Goal: Task Accomplishment & Management: Understand process/instructions

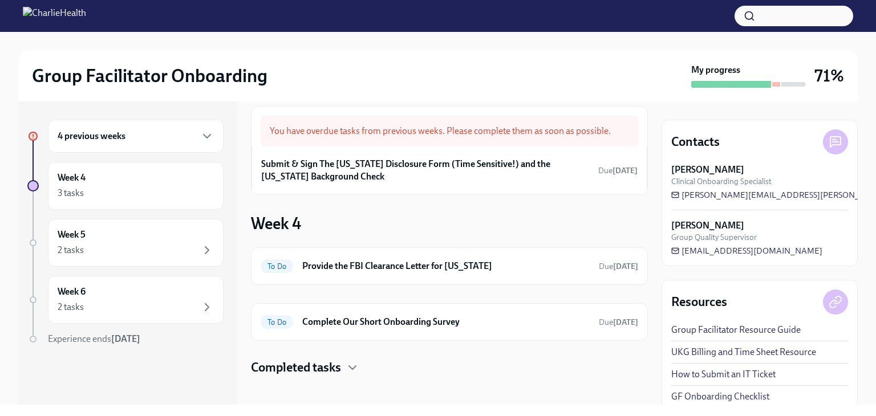
scroll to position [21, 0]
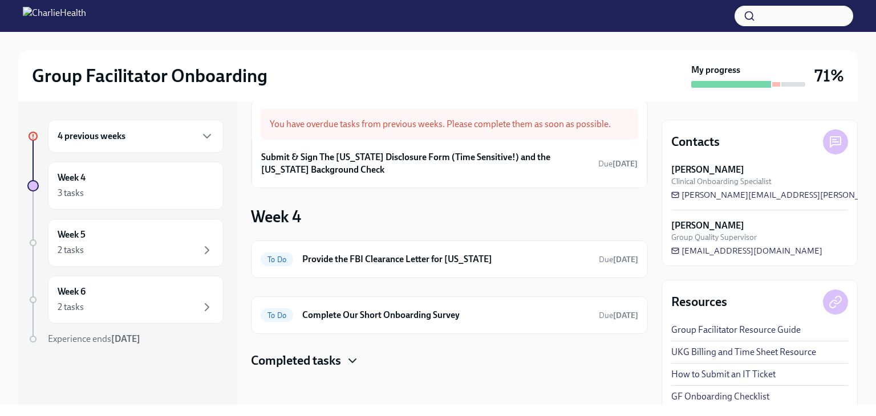
click at [357, 357] on icon "button" at bounding box center [353, 361] width 14 height 14
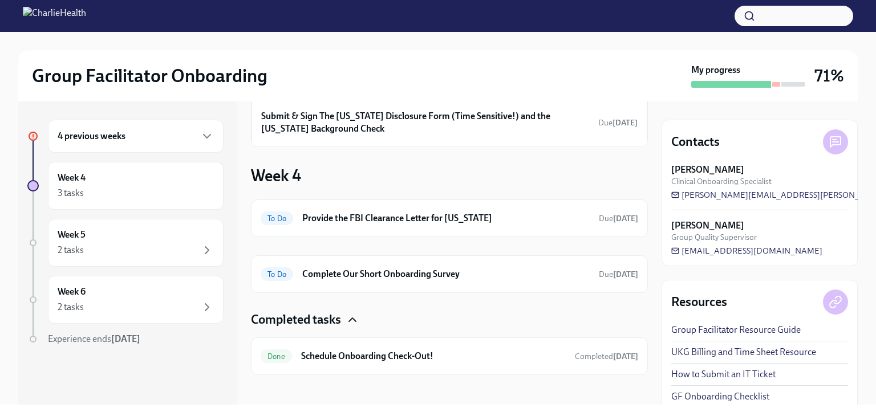
scroll to position [67, 0]
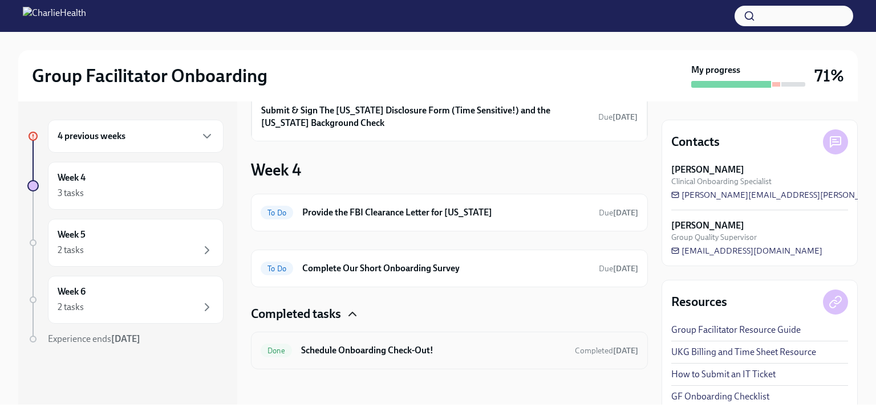
click at [517, 352] on h6 "Schedule Onboarding Check-Out!" at bounding box center [433, 350] width 265 height 13
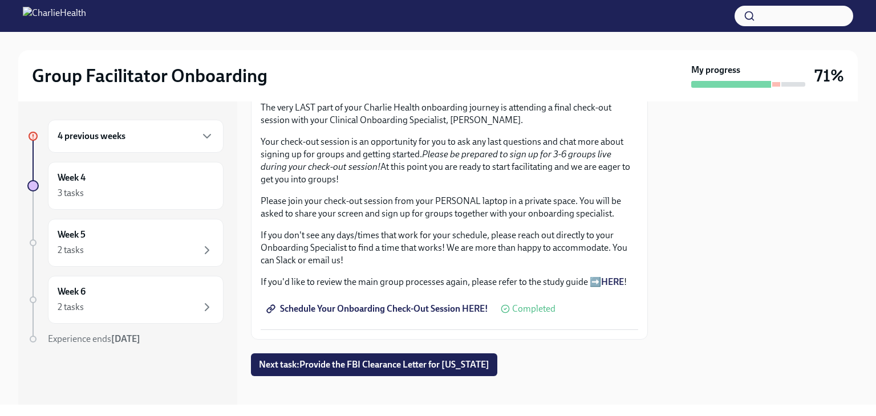
scroll to position [301, 0]
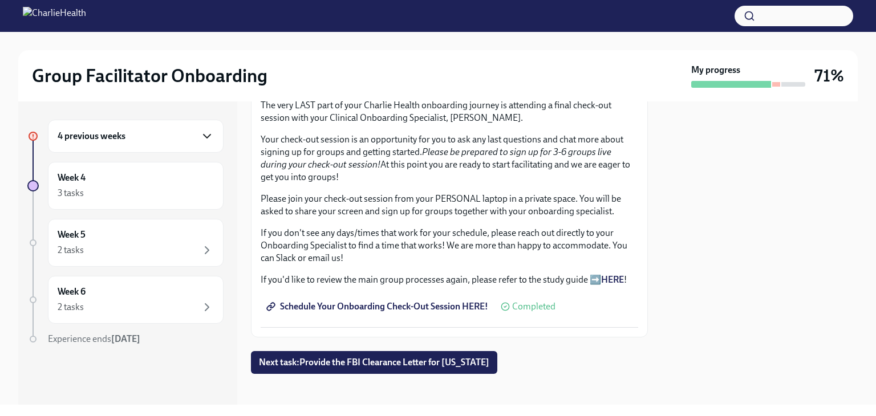
click at [200, 138] on icon "button" at bounding box center [207, 136] width 14 height 14
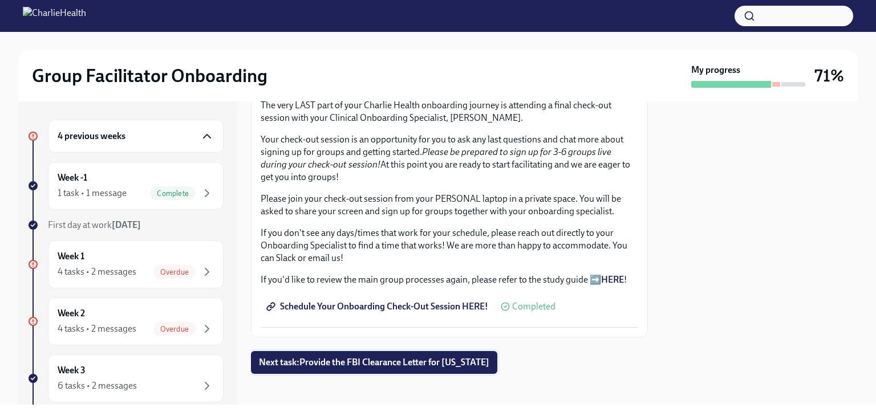
click at [308, 360] on span "Next task : Provide the FBI Clearance Letter for [US_STATE]" at bounding box center [374, 362] width 230 height 11
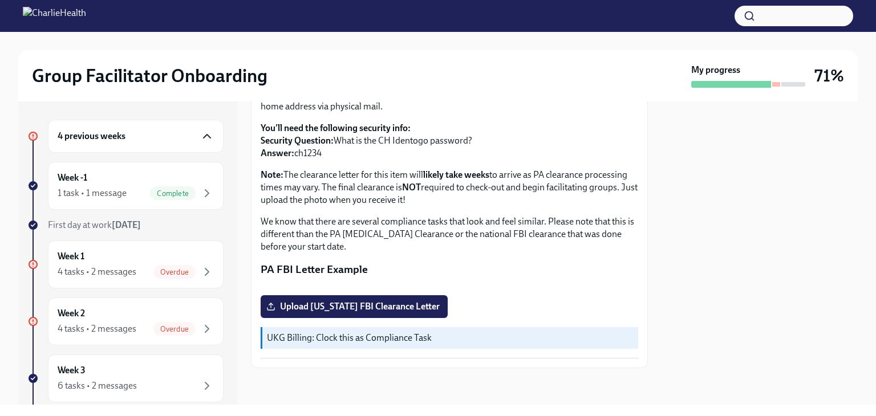
scroll to position [171, 0]
click at [746, 250] on div at bounding box center [759, 252] width 196 height 303
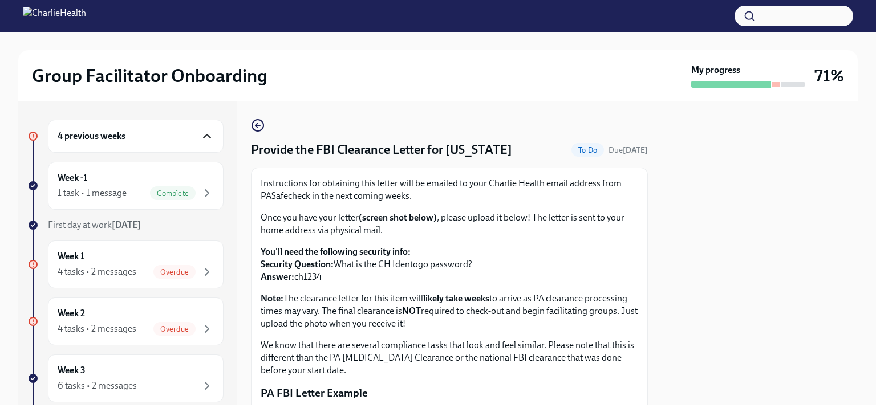
scroll to position [0, 0]
